Goal: Information Seeking & Learning: Compare options

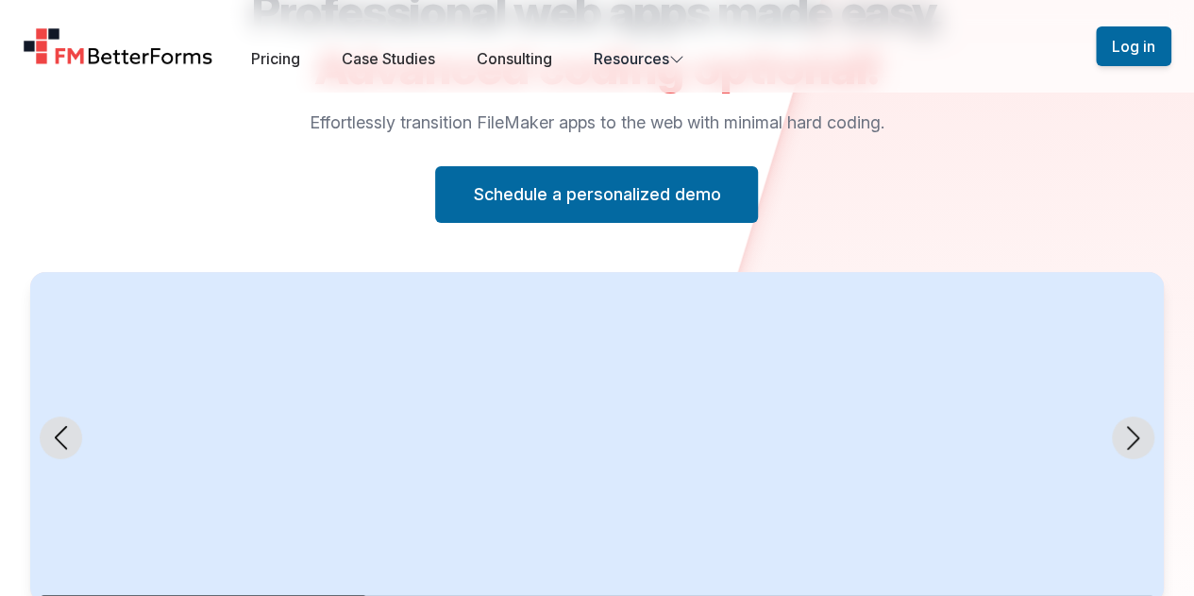
scroll to position [189, 0]
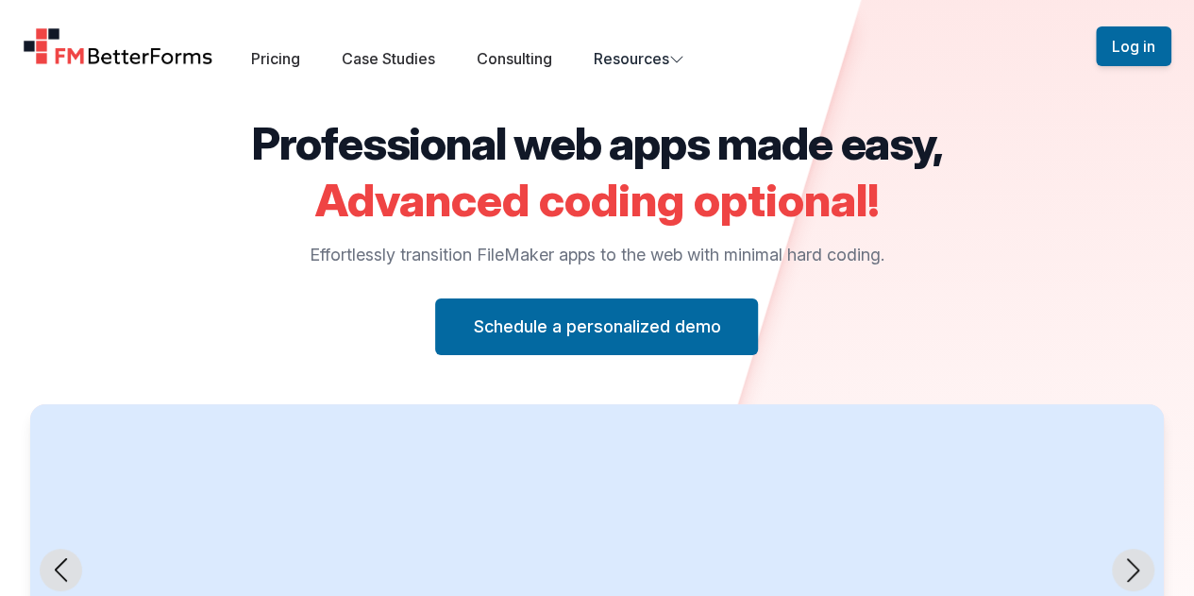
click at [283, 68] on div "Pricing Case Studies Consulting Resources" at bounding box center [467, 58] width 433 height 23
click at [281, 64] on link "Pricing" at bounding box center [275, 58] width 49 height 19
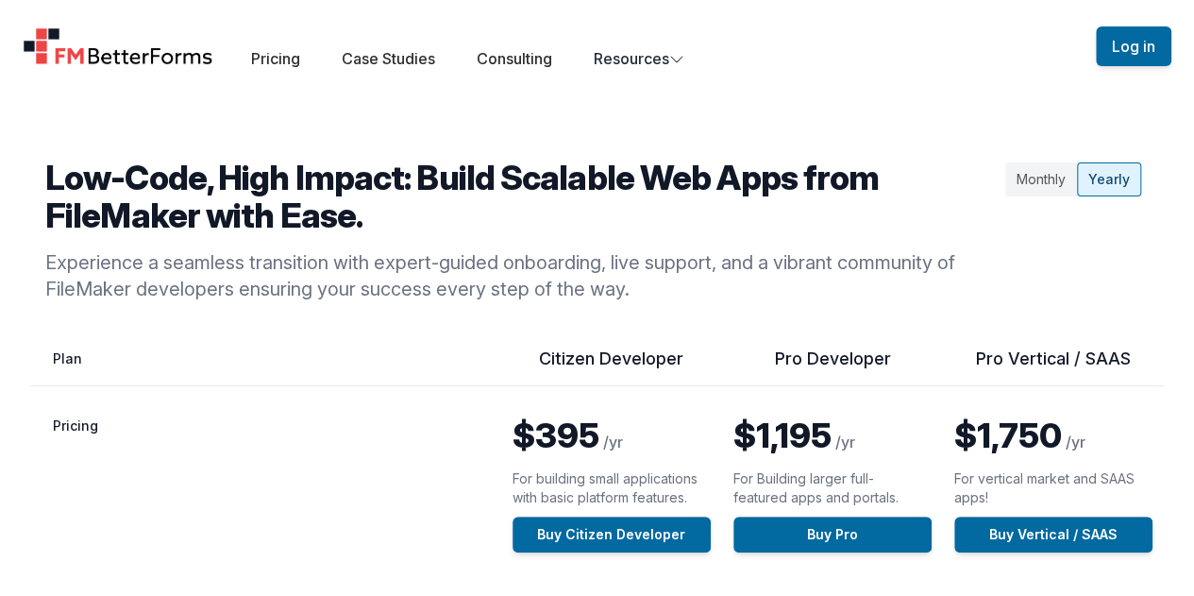
click at [161, 63] on img "Home" at bounding box center [118, 46] width 191 height 38
